Goal: Information Seeking & Learning: Learn about a topic

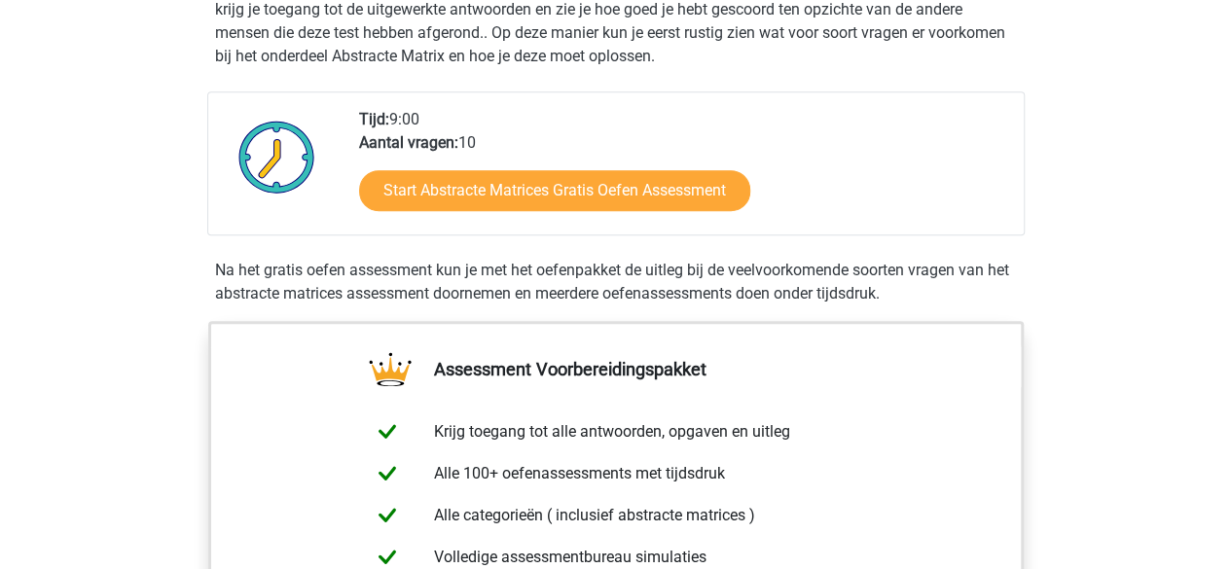
scroll to position [435, 0]
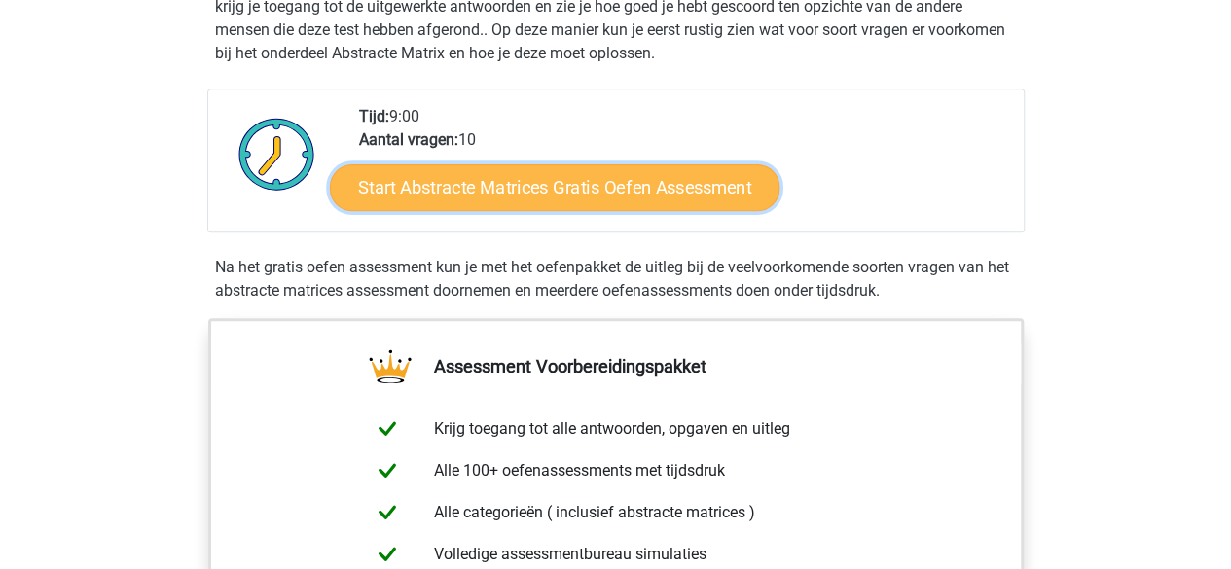
click at [672, 180] on link "Start Abstracte Matrices Gratis Oefen Assessment" at bounding box center [554, 186] width 449 height 47
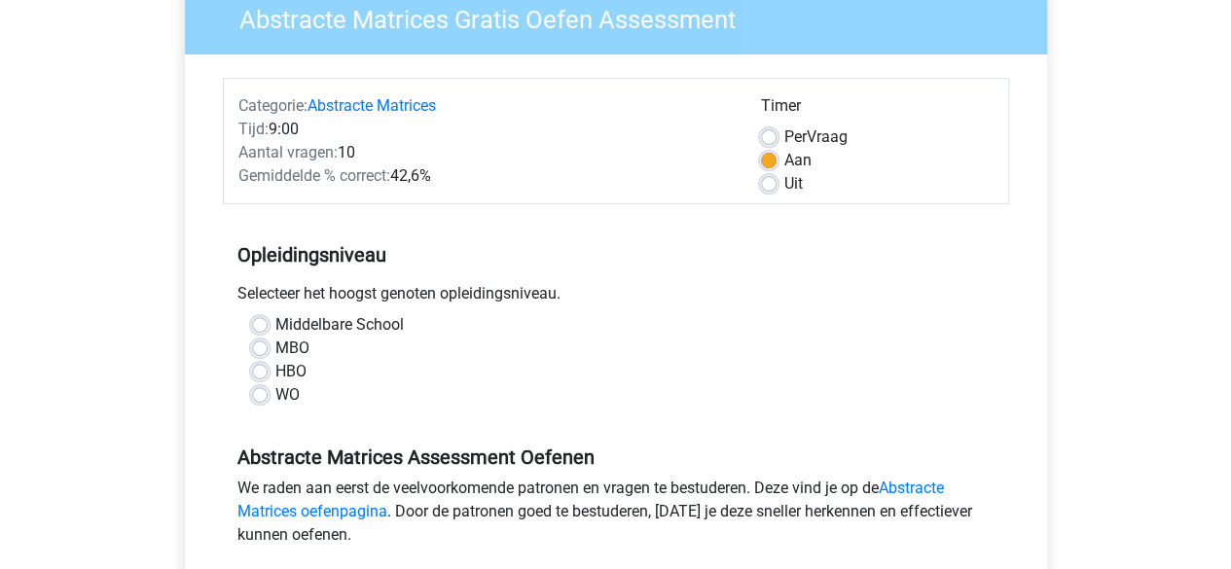
scroll to position [176, 0]
click at [275, 394] on label "WO" at bounding box center [287, 393] width 24 height 23
click at [260, 394] on input "WO" at bounding box center [260, 391] width 16 height 19
radio input "true"
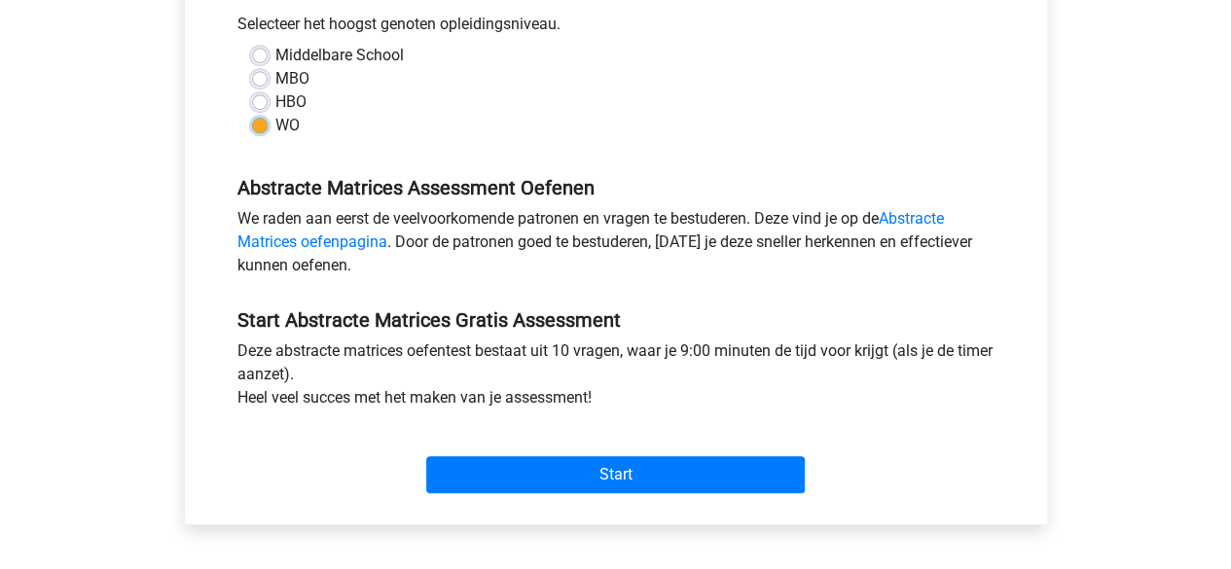
scroll to position [447, 0]
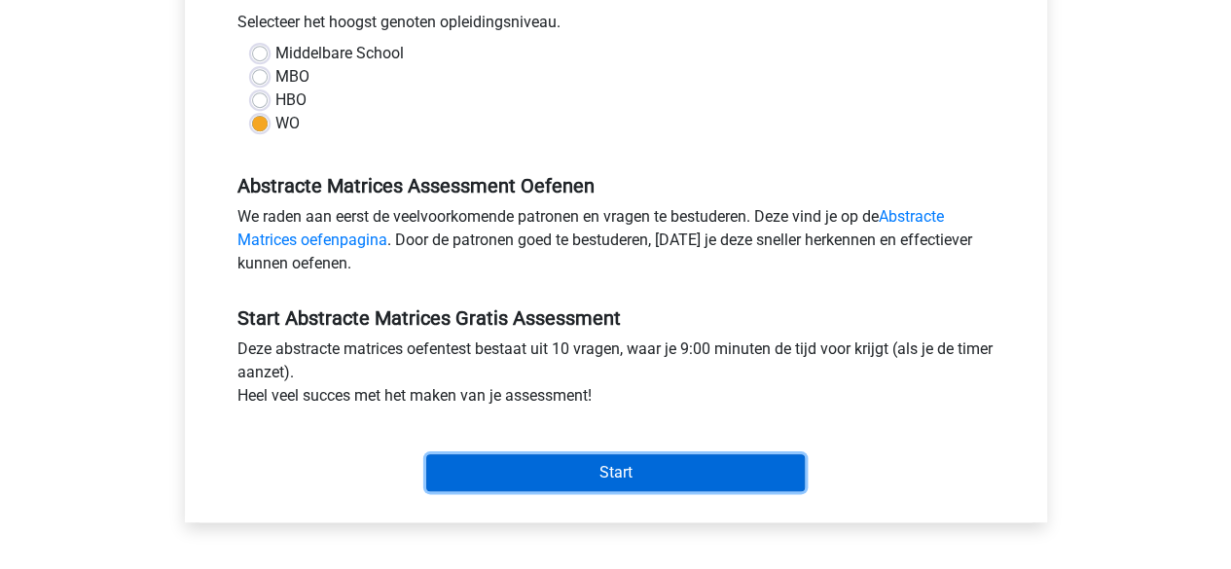
click at [561, 464] on input "Start" at bounding box center [615, 472] width 378 height 37
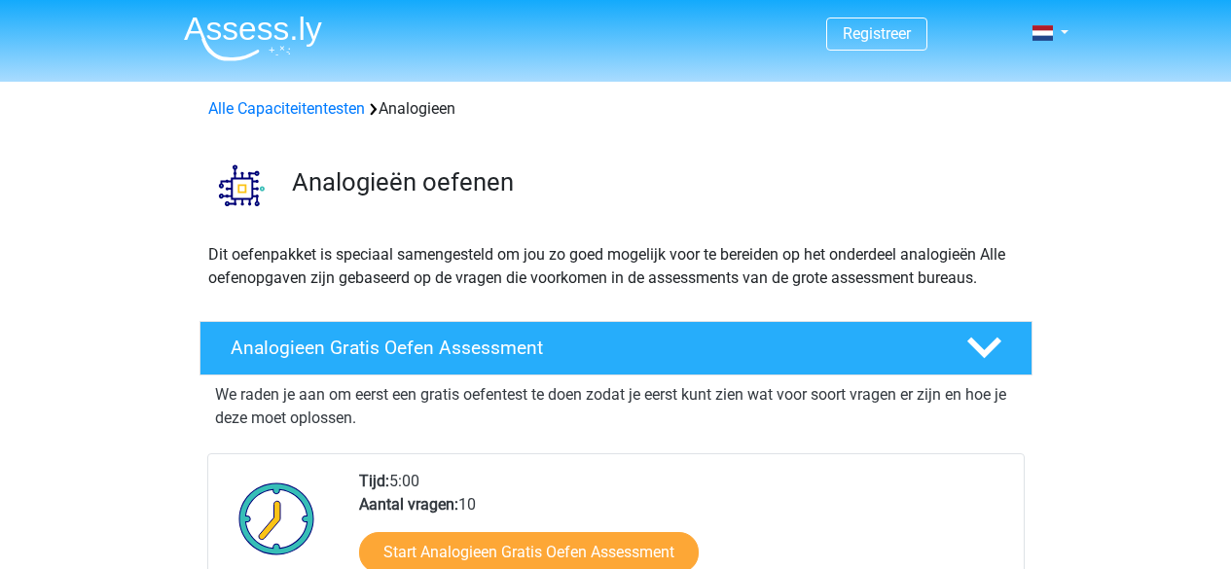
scroll to position [358, 0]
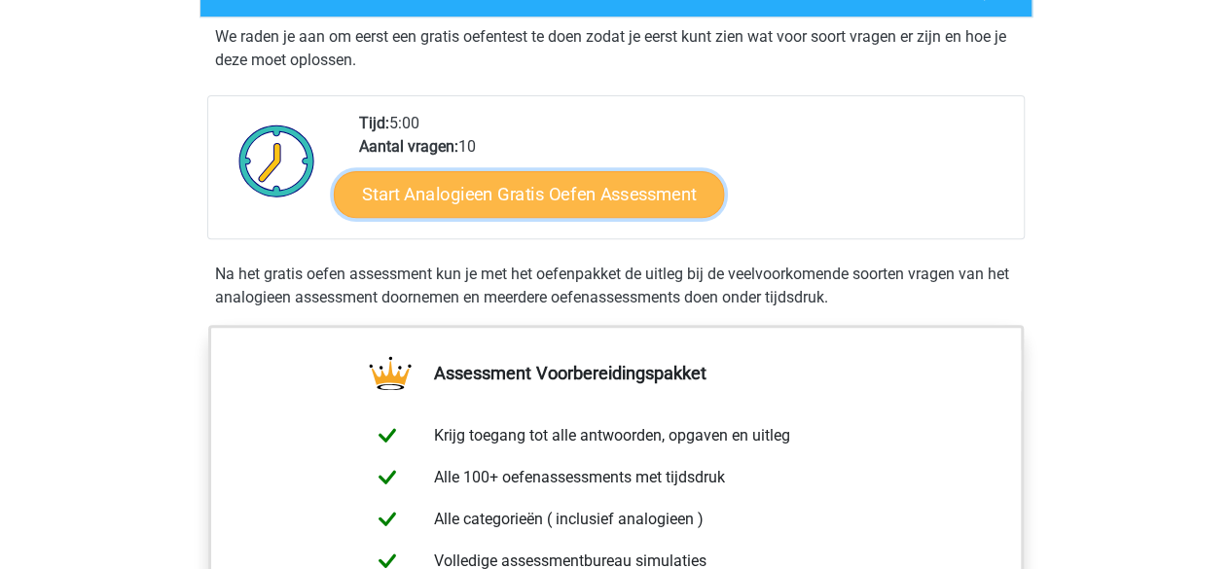
click at [636, 192] on link "Start Analogieen Gratis Oefen Assessment" at bounding box center [529, 193] width 390 height 47
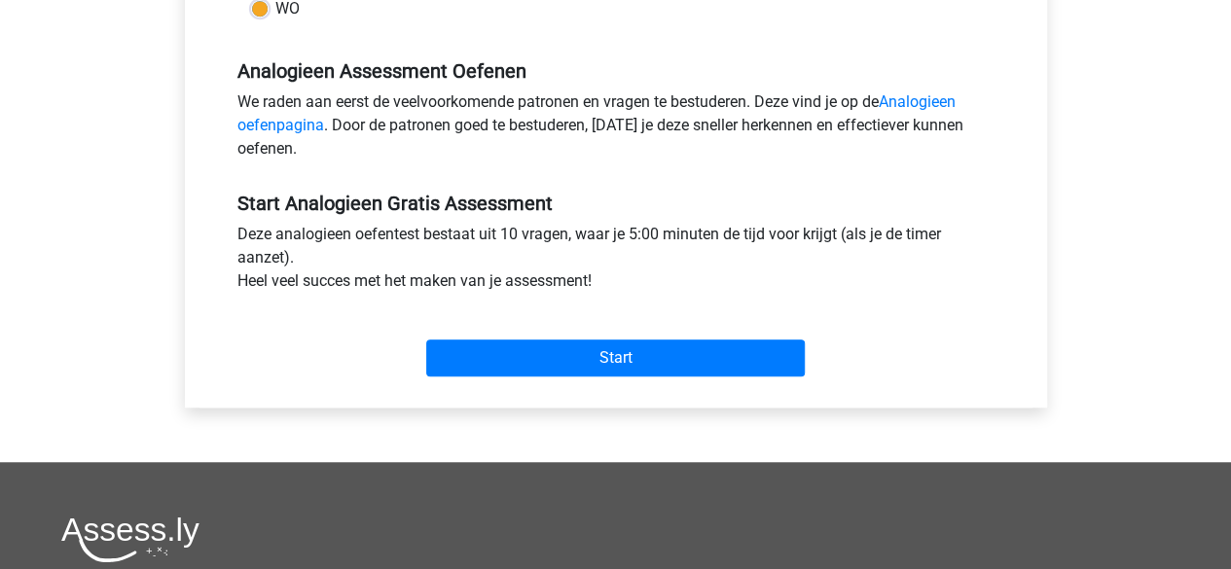
scroll to position [567, 0]
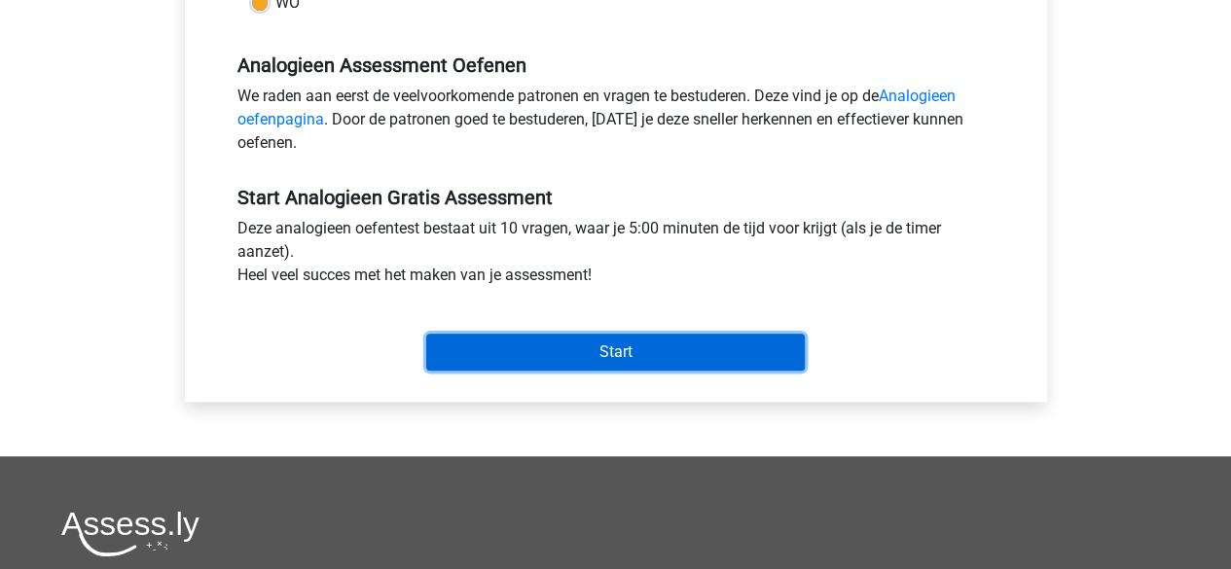
click at [558, 344] on input "Start" at bounding box center [615, 352] width 378 height 37
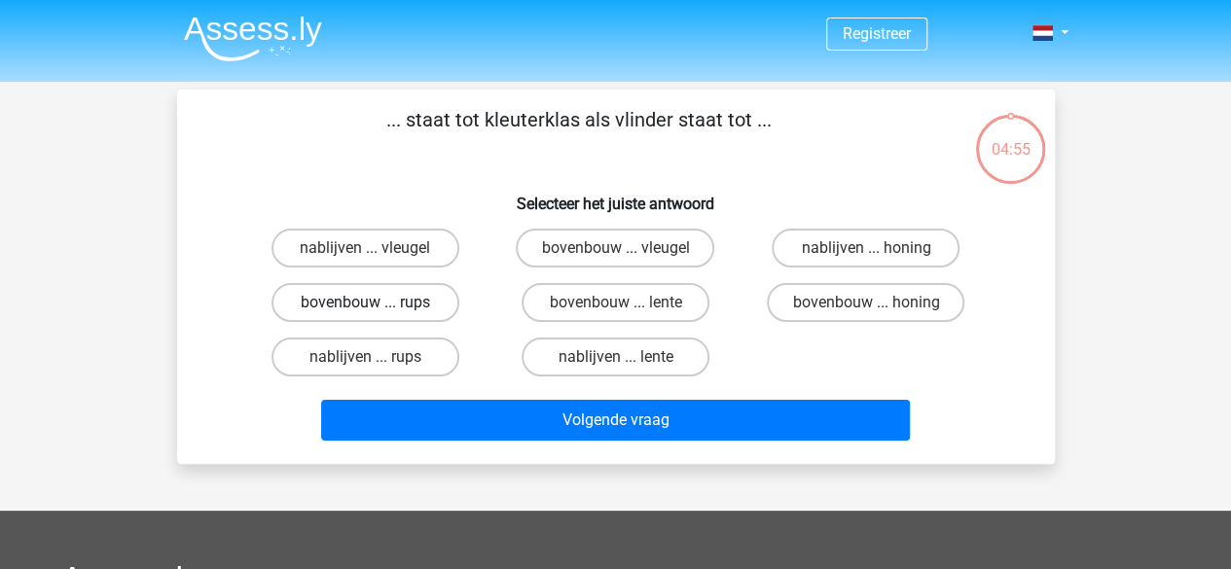
click at [415, 306] on label "bovenbouw ... rups" at bounding box center [365, 302] width 188 height 39
click at [377, 306] on input "bovenbouw ... rups" at bounding box center [371, 309] width 13 height 13
radio input "true"
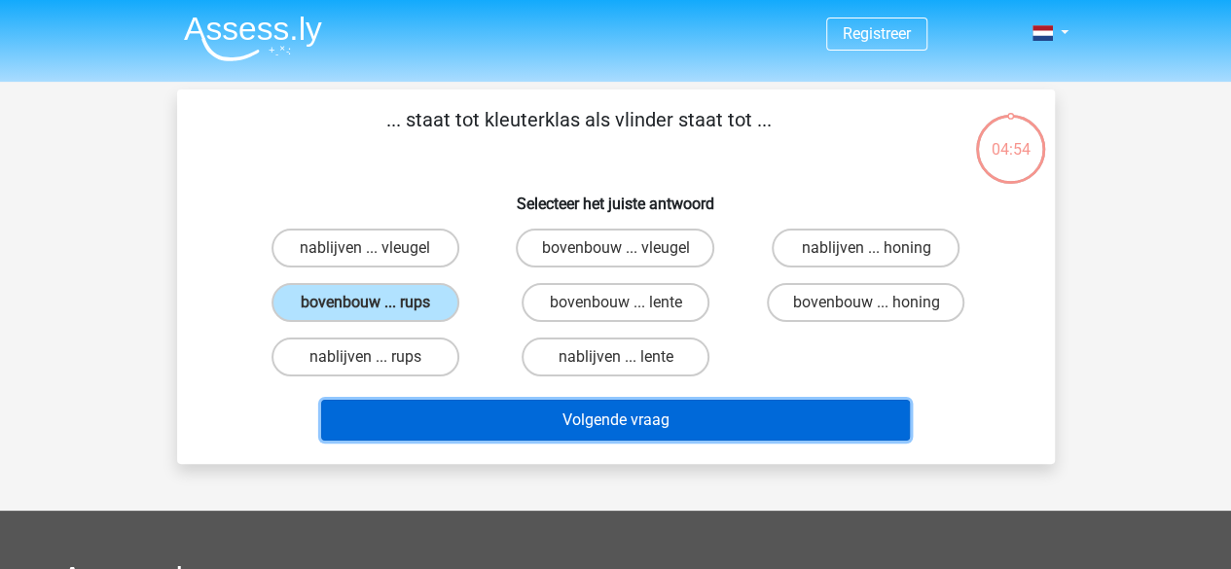
click at [621, 429] on button "Volgende vraag" at bounding box center [615, 420] width 589 height 41
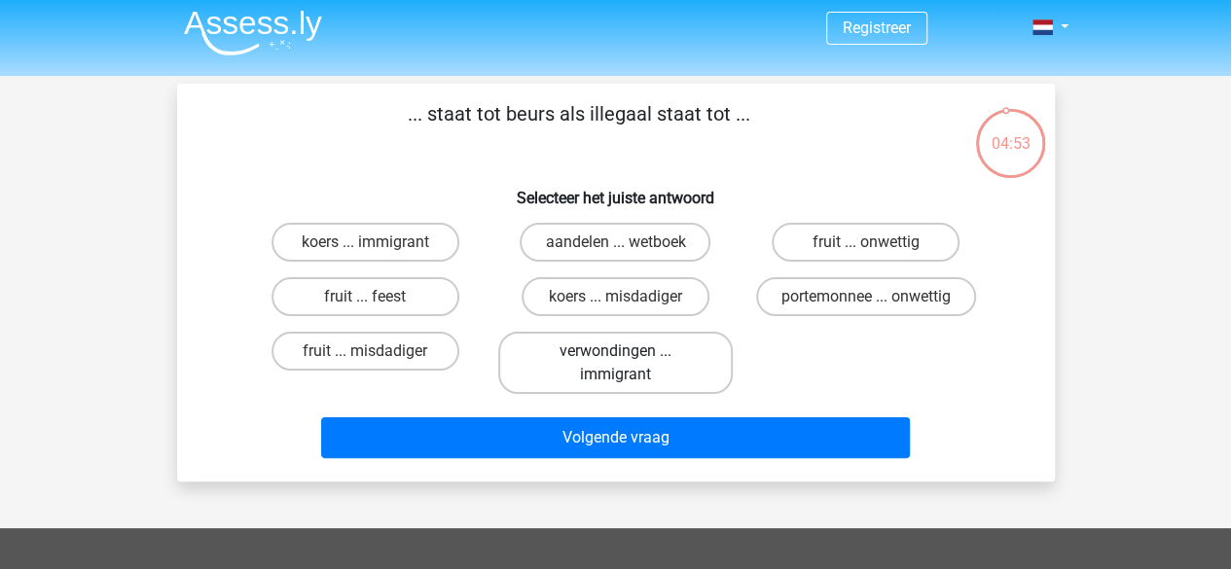
scroll to position [4, 0]
